Goal: Transaction & Acquisition: Obtain resource

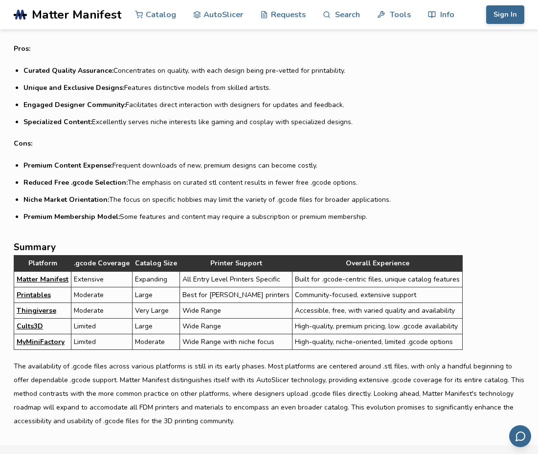
scroll to position [2854, 0]
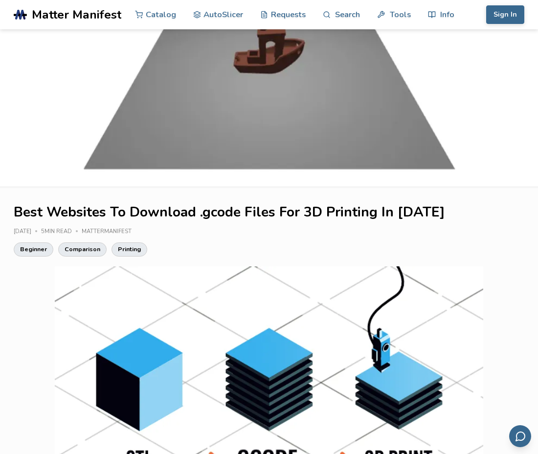
scroll to position [0, 0]
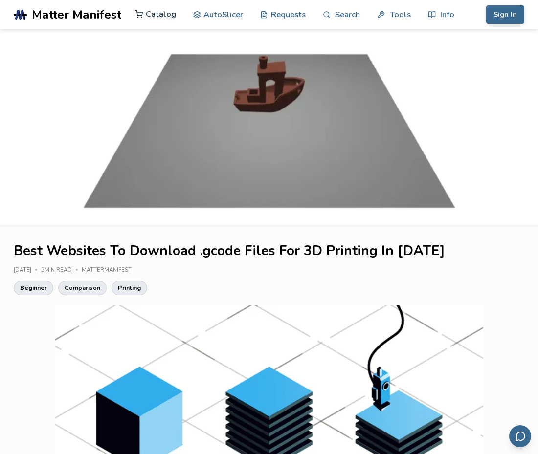
click at [156, 13] on link "Catalog" at bounding box center [155, 14] width 41 height 29
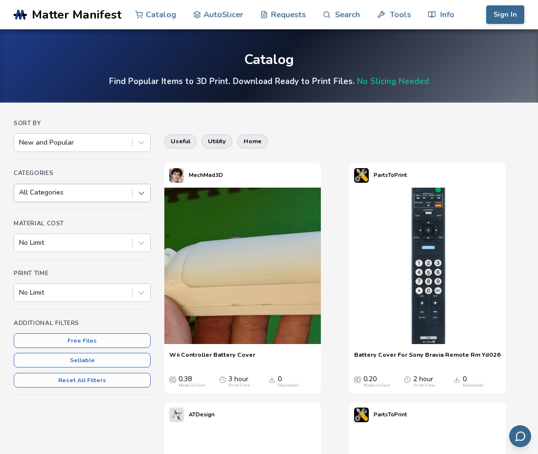
click at [141, 194] on icon at bounding box center [141, 193] width 6 height 3
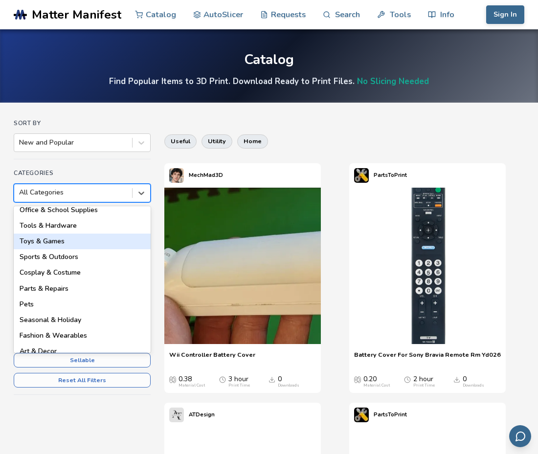
scroll to position [99, 0]
click at [118, 242] on div "Toys & Games" at bounding box center [82, 242] width 137 height 16
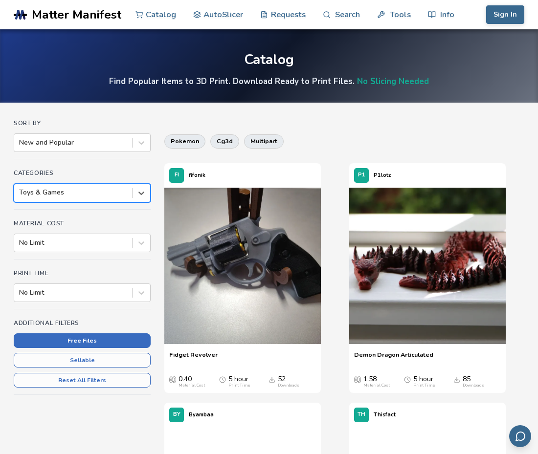
click at [101, 340] on button "Free Files" at bounding box center [82, 341] width 137 height 15
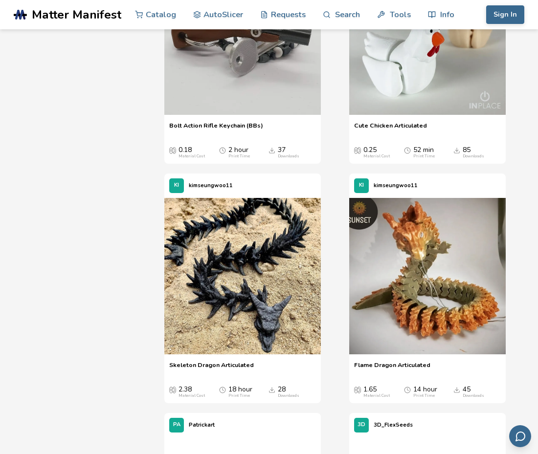
scroll to position [723, 0]
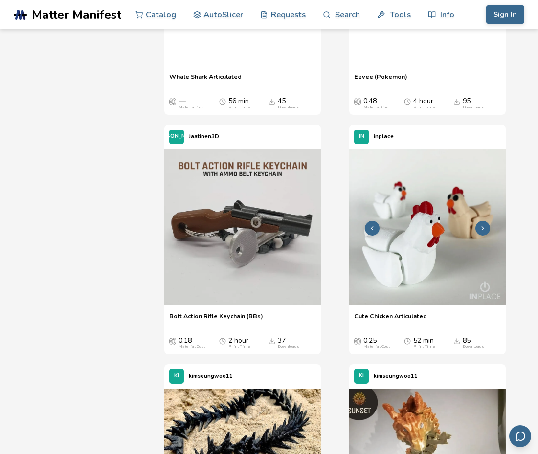
click at [409, 298] on img at bounding box center [427, 227] width 157 height 157
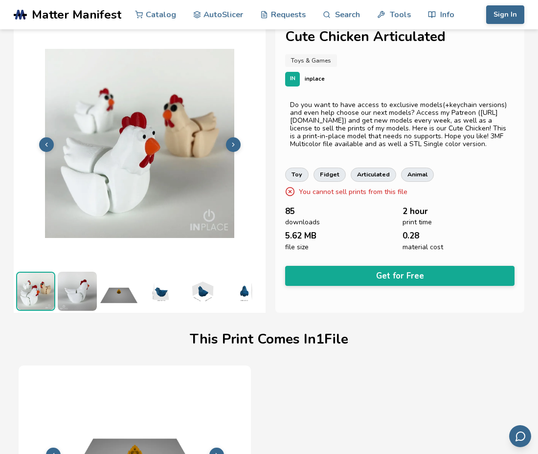
scroll to position [15, 0]
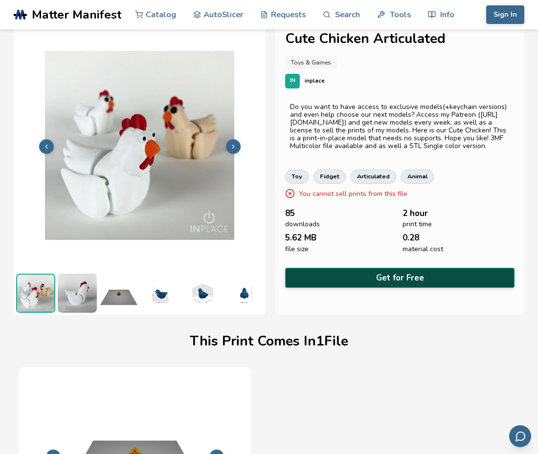
click at [401, 284] on button "Get for Free" at bounding box center [399, 278] width 229 height 20
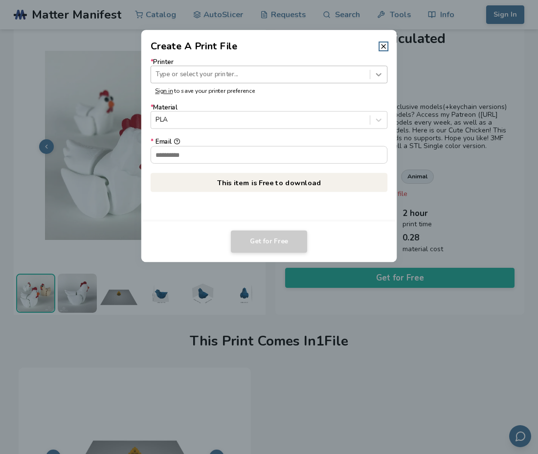
click at [379, 74] on icon at bounding box center [378, 74] width 9 height 9
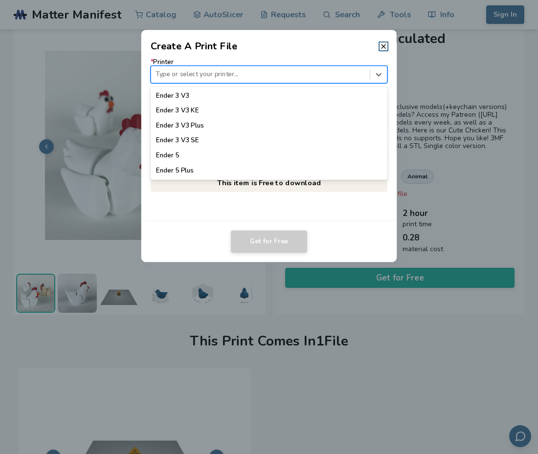
scroll to position [717, 0]
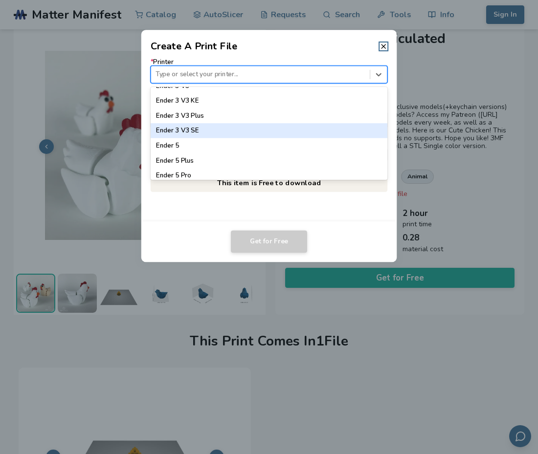
click at [296, 129] on div "Ender 3 V3 SE" at bounding box center [269, 131] width 237 height 15
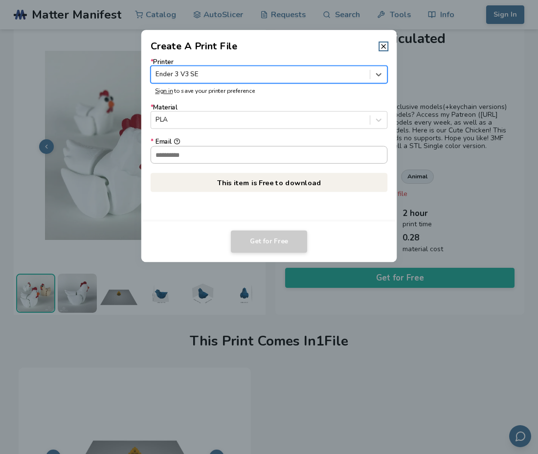
click at [279, 153] on input "* Email" at bounding box center [269, 154] width 236 height 17
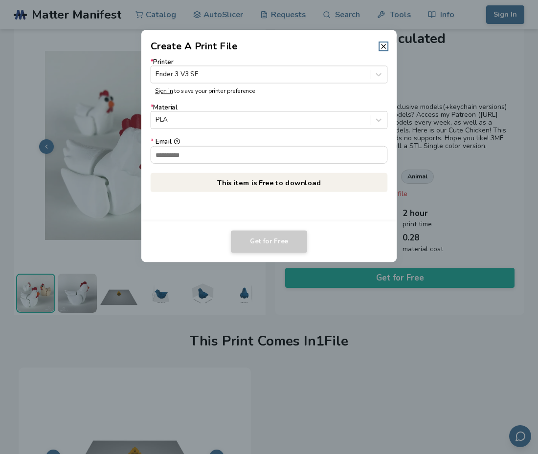
type input "**********"
click at [267, 245] on button "Get for Free" at bounding box center [269, 242] width 76 height 23
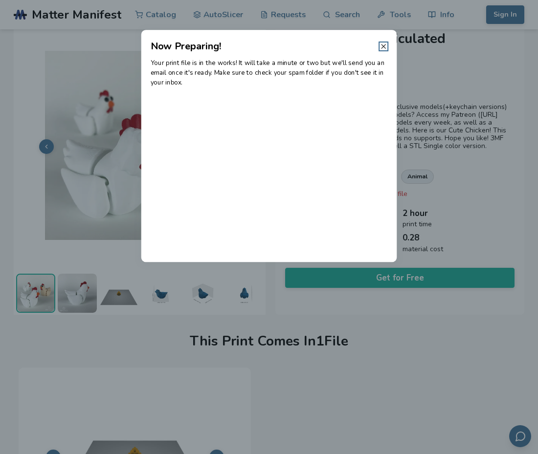
click at [387, 47] on icon at bounding box center [384, 47] width 8 height 8
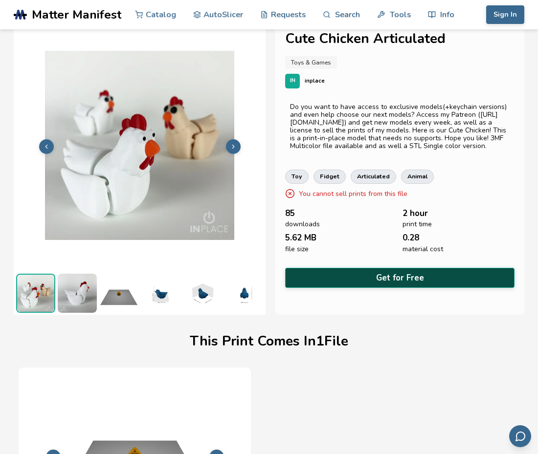
click at [409, 285] on button "Get for Free" at bounding box center [399, 278] width 229 height 20
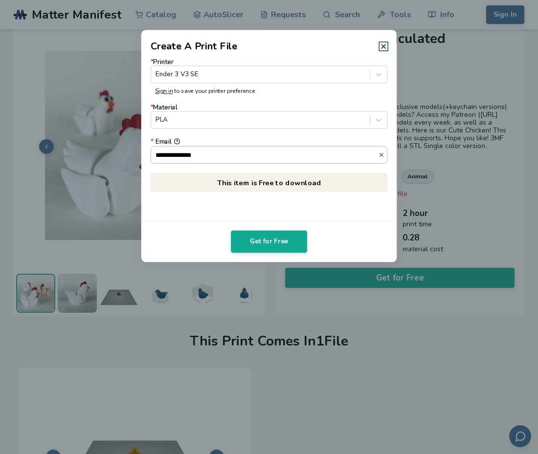
click at [222, 155] on input "**********" at bounding box center [264, 154] width 227 height 17
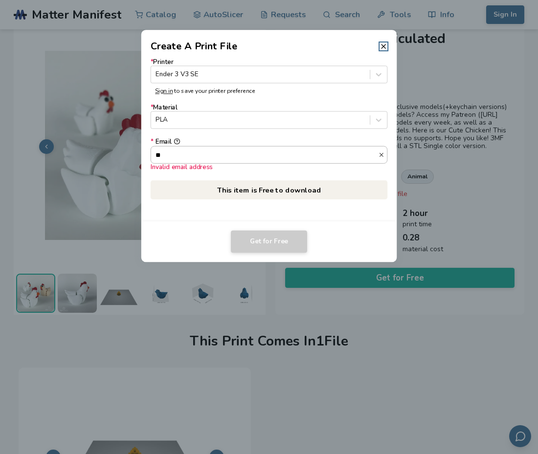
type input "*"
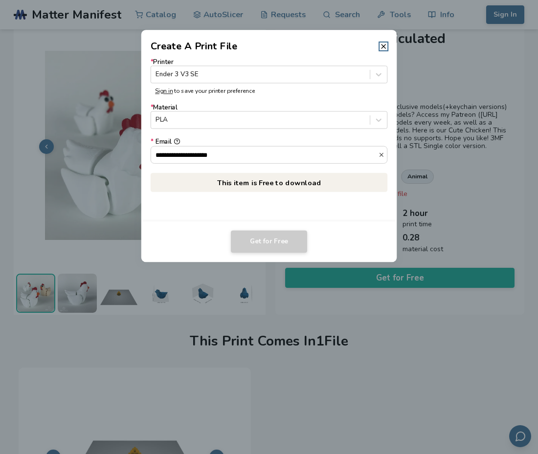
type input "**********"
click at [379, 120] on icon at bounding box center [378, 119] width 9 height 9
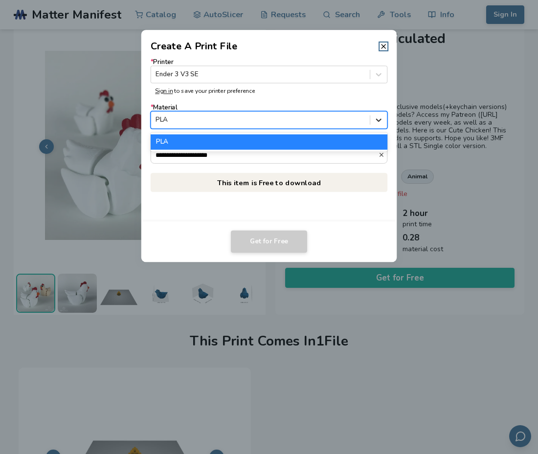
click at [379, 120] on icon at bounding box center [378, 119] width 9 height 9
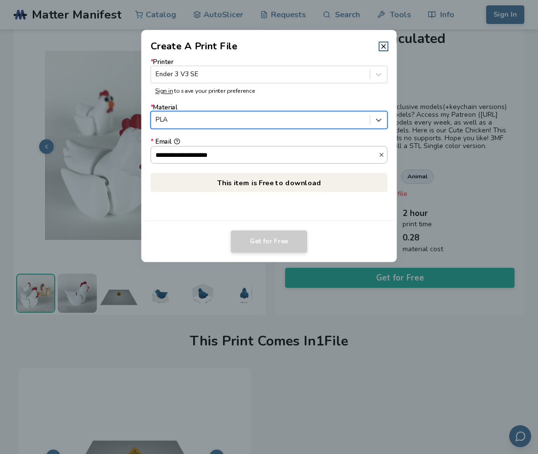
click at [349, 158] on input "**********" at bounding box center [264, 154] width 227 height 17
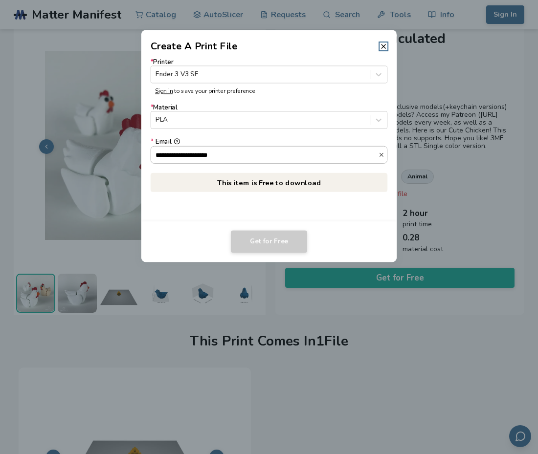
click at [349, 158] on input "**********" at bounding box center [264, 154] width 227 height 17
click at [349, 73] on div at bounding box center [260, 74] width 209 height 9
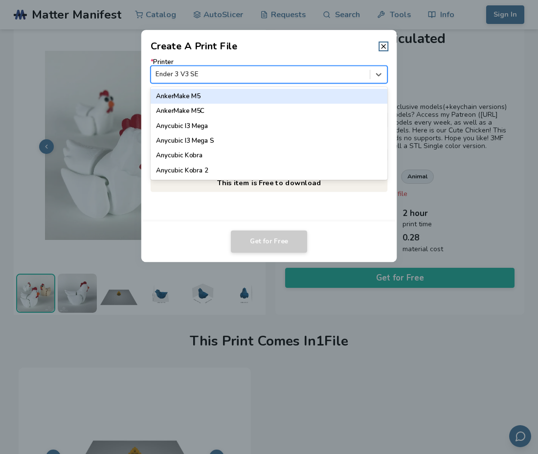
click at [349, 73] on div at bounding box center [260, 74] width 209 height 9
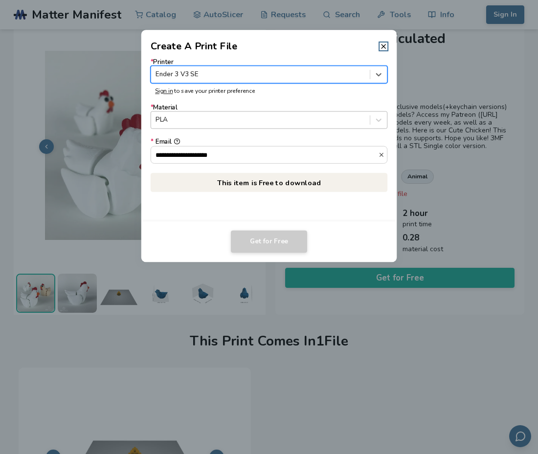
click at [341, 116] on div at bounding box center [260, 119] width 209 height 9
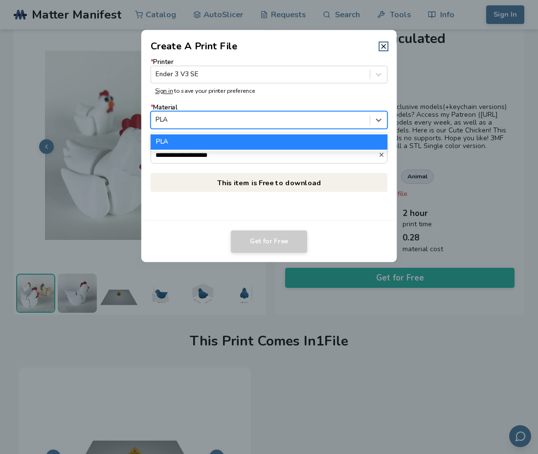
click at [341, 116] on div at bounding box center [260, 119] width 209 height 9
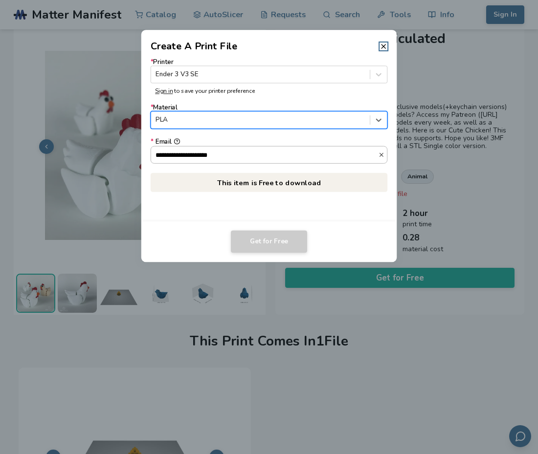
click at [328, 154] on input "**********" at bounding box center [264, 154] width 227 height 17
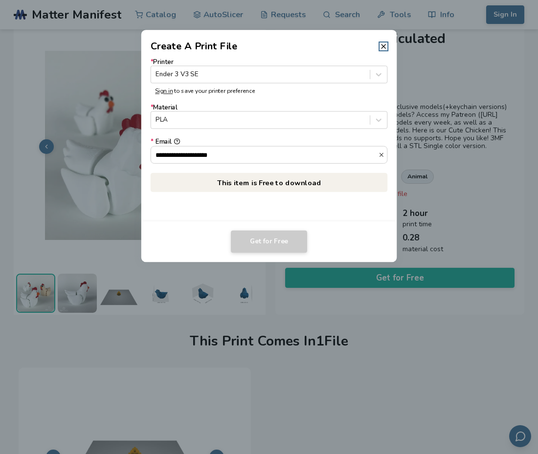
click at [345, 195] on div "**********" at bounding box center [269, 137] width 256 height 168
click at [385, 46] on icon at bounding box center [384, 47] width 8 height 8
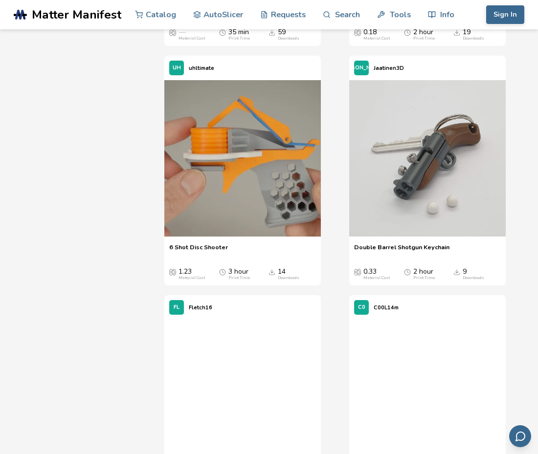
scroll to position [2435, 0]
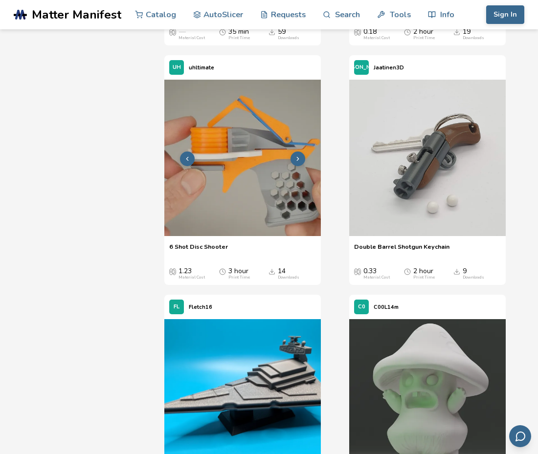
click at [246, 236] on img at bounding box center [242, 158] width 157 height 157
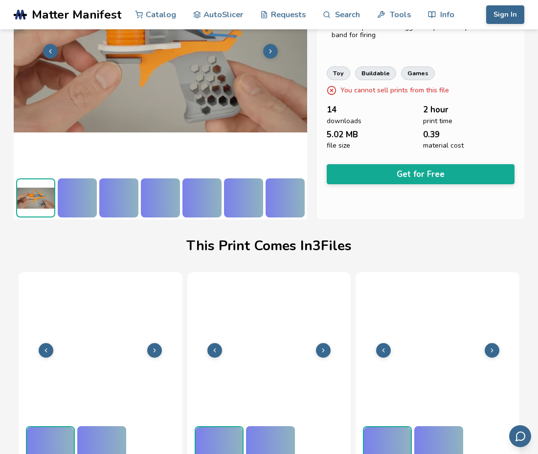
scroll to position [122, 0]
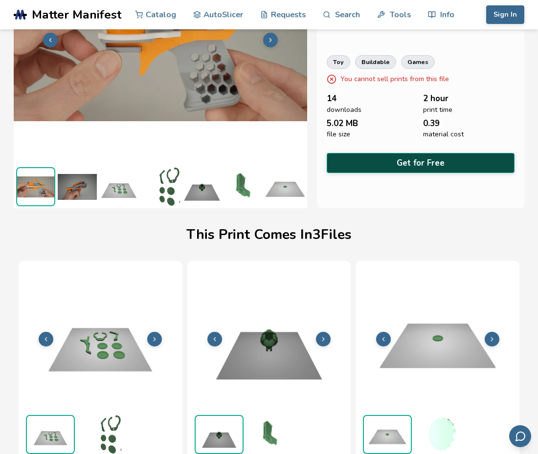
click at [417, 165] on button "Get for Free" at bounding box center [421, 163] width 188 height 20
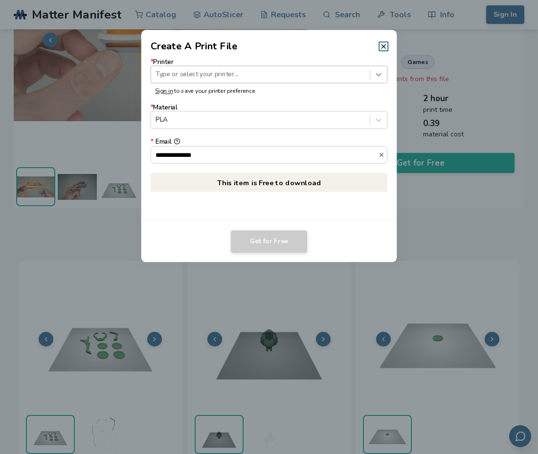
click at [377, 73] on icon at bounding box center [378, 74] width 5 height 3
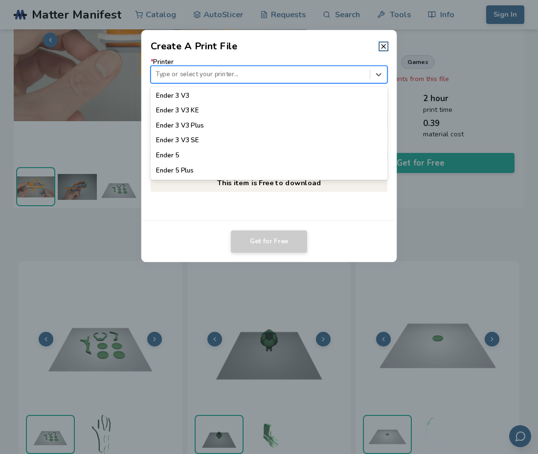
scroll to position [709, 0]
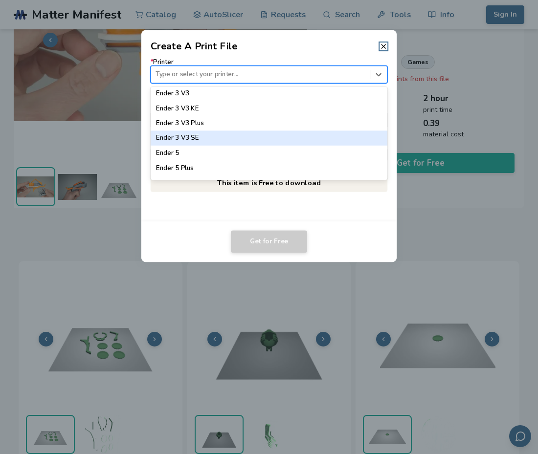
click at [266, 136] on div "Ender 3 V3 SE" at bounding box center [269, 138] width 237 height 15
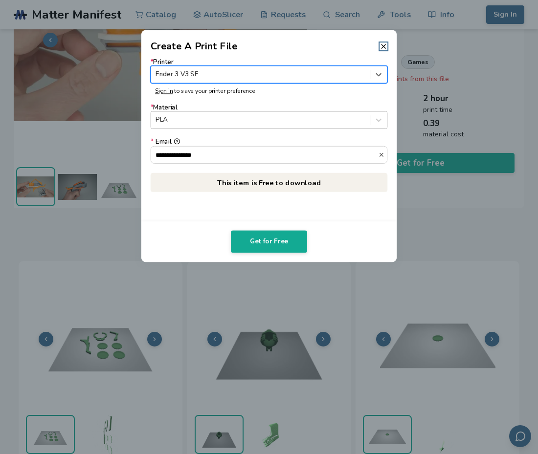
click at [260, 119] on div at bounding box center [260, 119] width 209 height 9
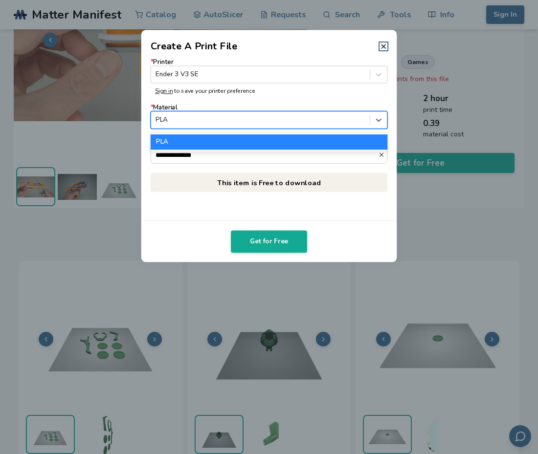
click at [260, 119] on div at bounding box center [260, 119] width 209 height 9
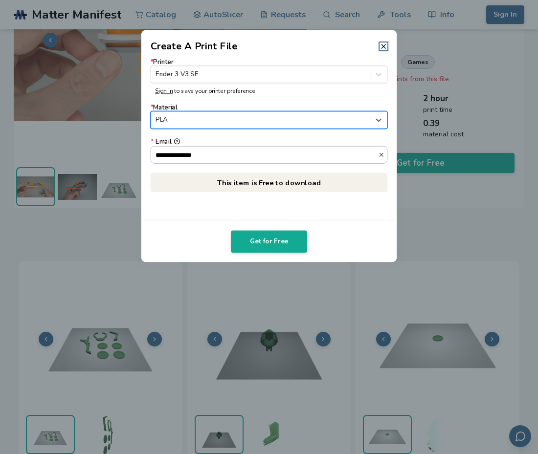
click at [227, 155] on input "**********" at bounding box center [264, 154] width 227 height 17
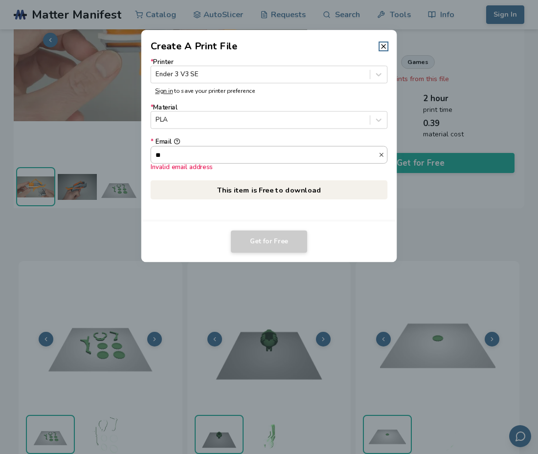
type input "*"
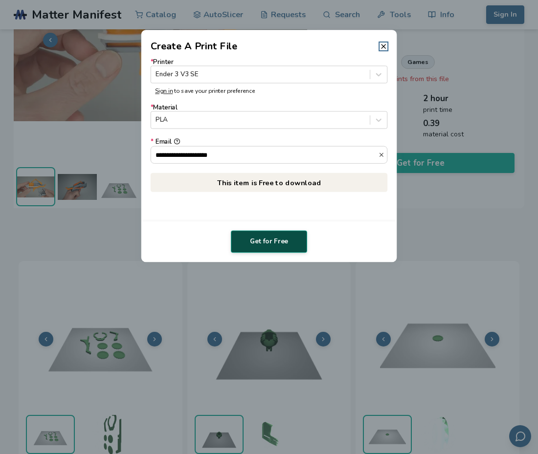
type input "**********"
click at [266, 241] on button "Get for Free" at bounding box center [269, 242] width 76 height 23
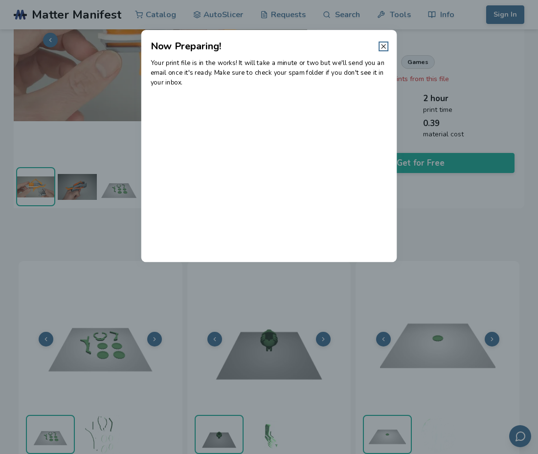
click at [384, 47] on icon at bounding box center [384, 47] width 8 height 8
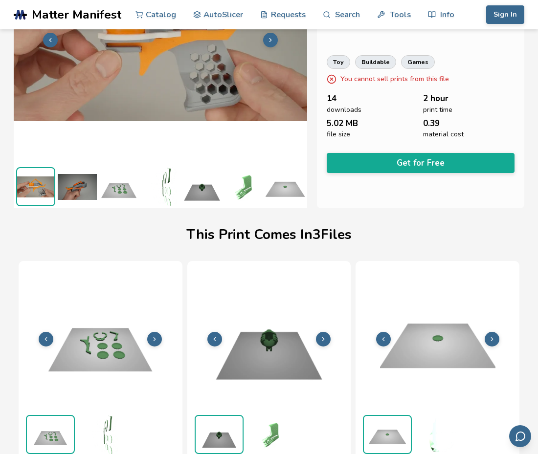
scroll to position [122, 0]
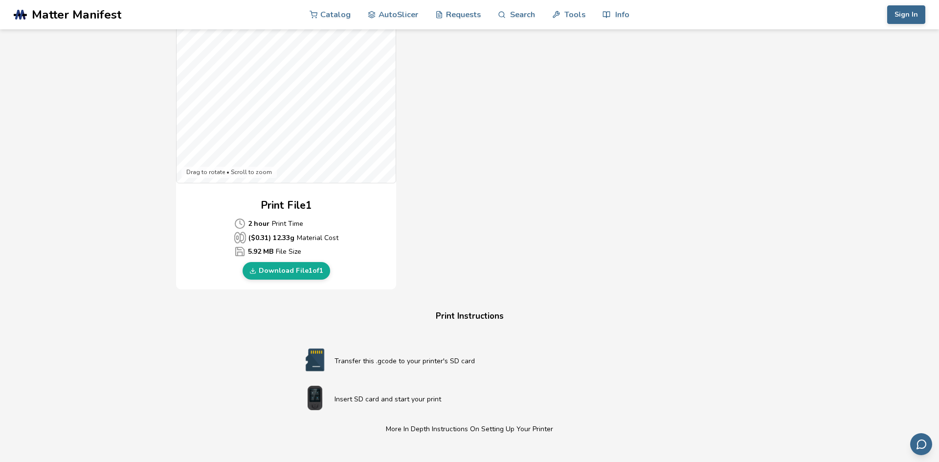
scroll to position [320, 0]
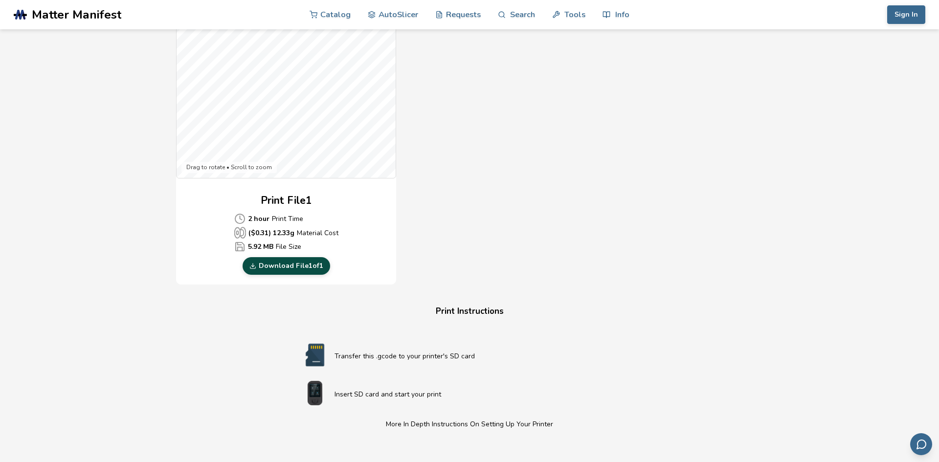
click at [292, 267] on link "Download File 1 of 1" at bounding box center [287, 266] width 88 height 18
click at [304, 271] on link "Download File 1 of 1" at bounding box center [287, 266] width 88 height 18
